Goal: Check status: Check status

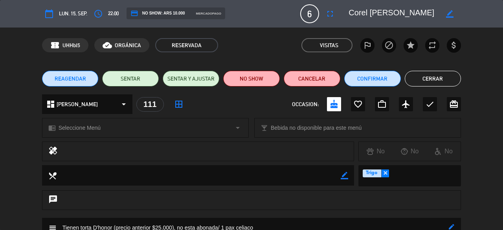
click at [434, 81] on button "Cerrar" at bounding box center [433, 79] width 57 height 16
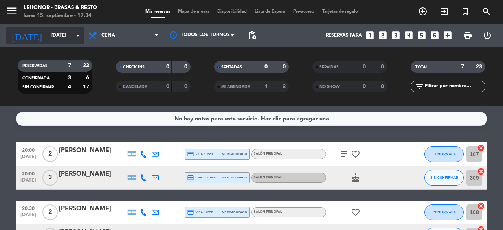
click at [70, 38] on input "[DATE]" at bounding box center [79, 35] width 63 height 13
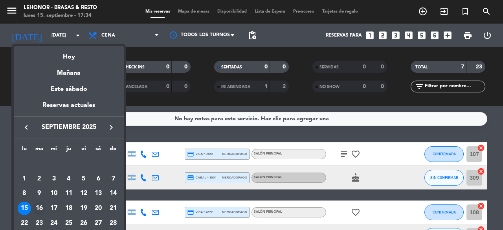
click at [40, 207] on div "16" at bounding box center [39, 208] width 13 height 13
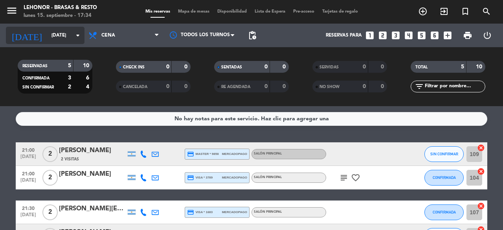
click at [76, 41] on input "[DATE]" at bounding box center [79, 35] width 63 height 13
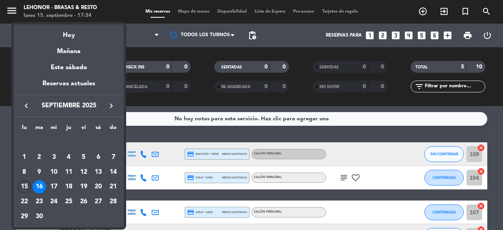
click at [25, 185] on div "15" at bounding box center [24, 186] width 13 height 13
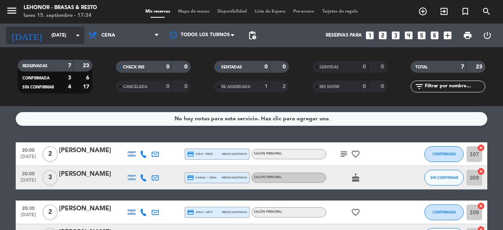
click at [73, 37] on input "[DATE]" at bounding box center [79, 35] width 63 height 13
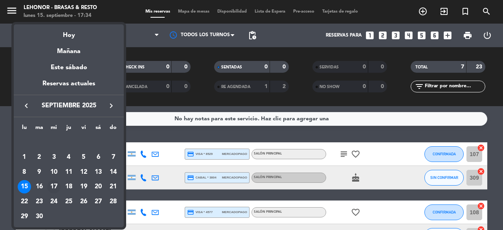
click at [53, 184] on div "17" at bounding box center [53, 186] width 13 height 13
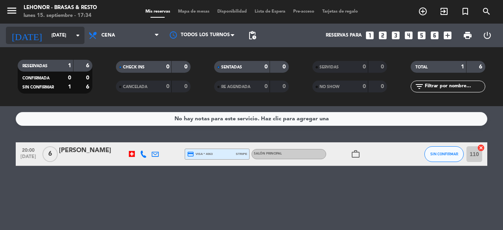
click at [62, 35] on input "[DATE]" at bounding box center [79, 35] width 63 height 13
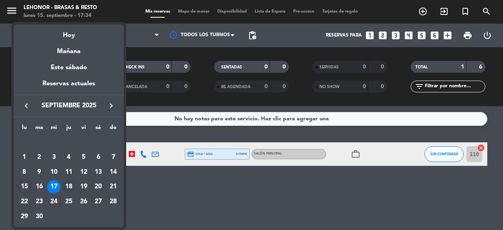
click at [68, 182] on div "18" at bounding box center [68, 186] width 13 height 13
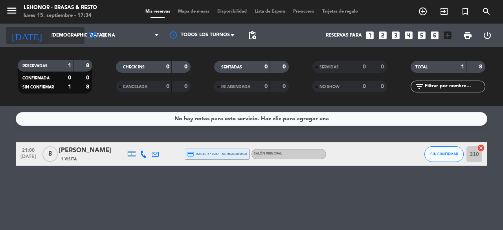
click at [75, 32] on icon "arrow_drop_down" at bounding box center [77, 35] width 9 height 9
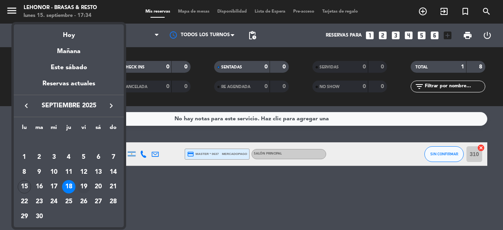
click at [83, 184] on div "19" at bounding box center [83, 186] width 13 height 13
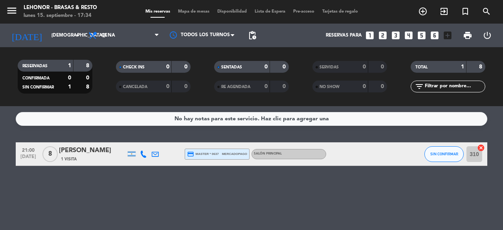
type input "[DATE]"
